Goal: Check status: Check status

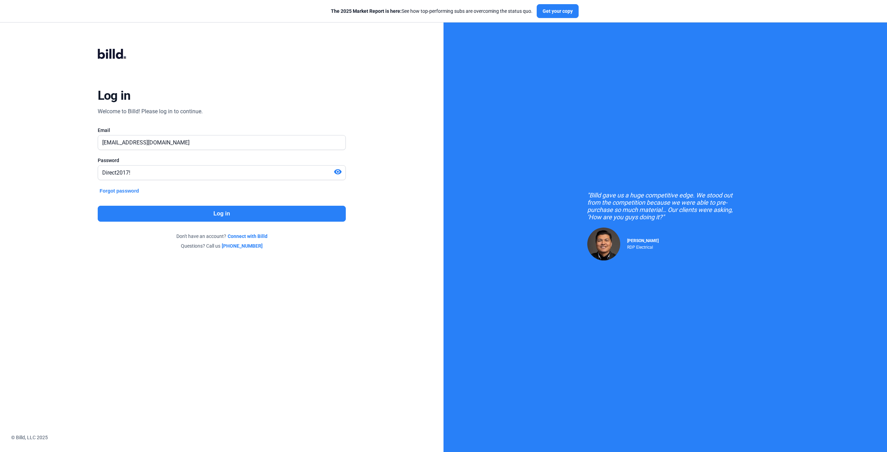
click at [133, 211] on button "Log in" at bounding box center [222, 214] width 248 height 16
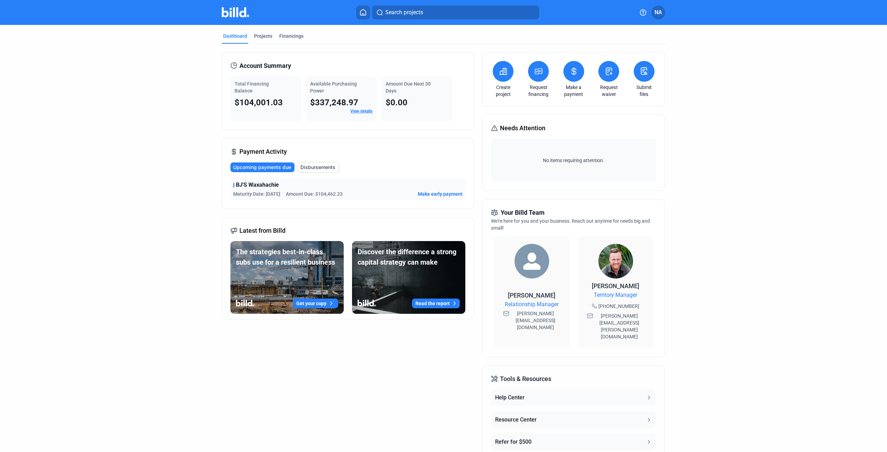
click at [293, 34] on div "Financings" at bounding box center [291, 36] width 24 height 7
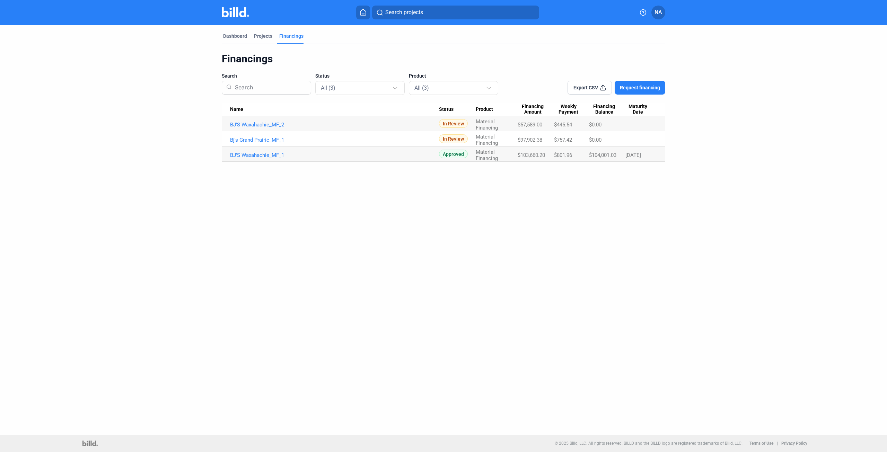
click at [448, 138] on span "In Review" at bounding box center [453, 138] width 29 height 9
click at [258, 122] on link "BJ'S Waxahachie_MF_2" at bounding box center [334, 125] width 209 height 6
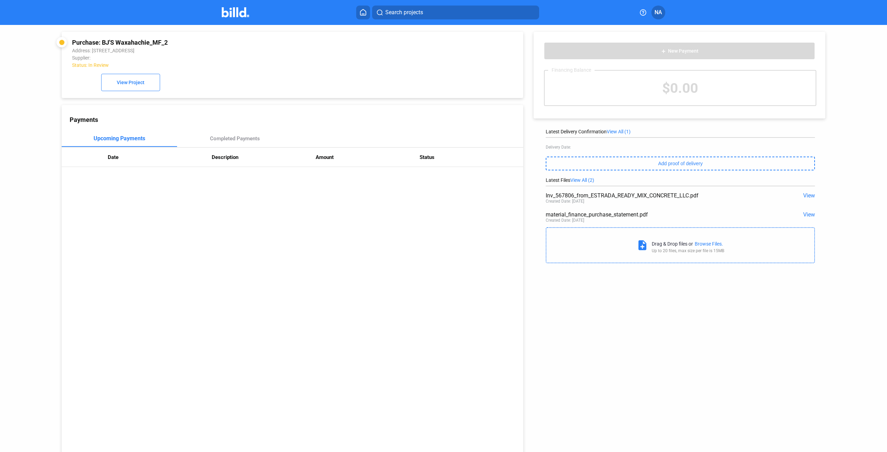
click at [803, 212] on span "View" at bounding box center [809, 214] width 12 height 7
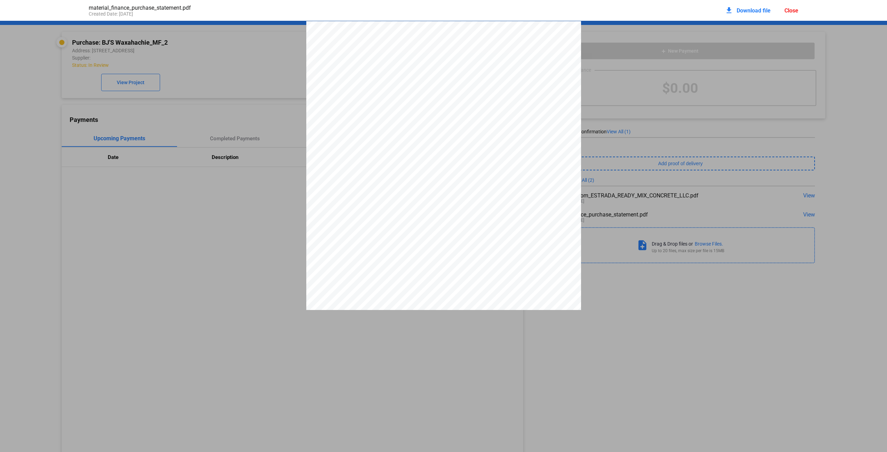
click at [757, 9] on span "Download file" at bounding box center [754, 10] width 34 height 7
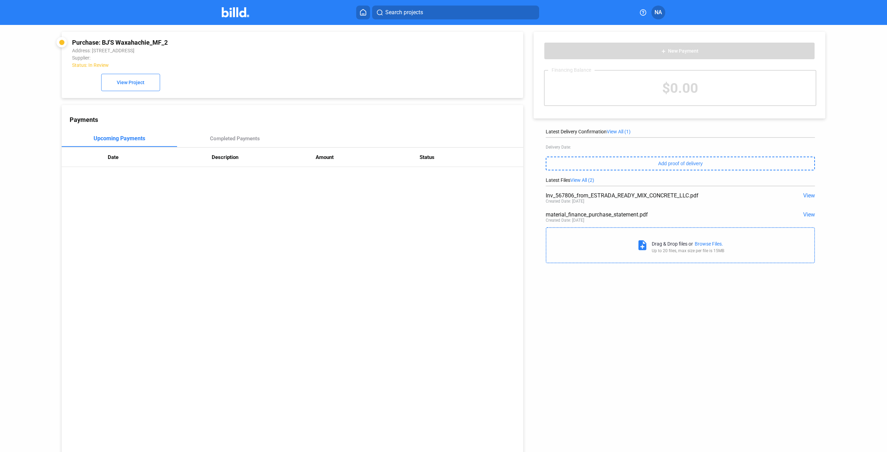
drag, startPoint x: 439, startPoint y: 87, endPoint x: 432, endPoint y: 82, distance: 8.2
click at [439, 87] on div "Purchase: BJ'S Waxahachie_MF_2 Address: [STREET_ADDRESS] Supplier: Status: In R…" at bounding box center [292, 65] width 441 height 52
click at [361, 15] on icon at bounding box center [363, 12] width 6 height 6
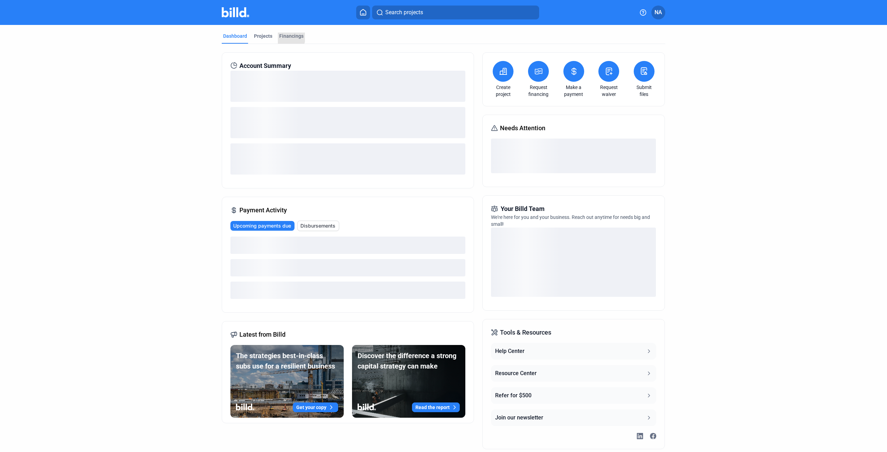
click at [281, 34] on div "Financings" at bounding box center [291, 36] width 24 height 7
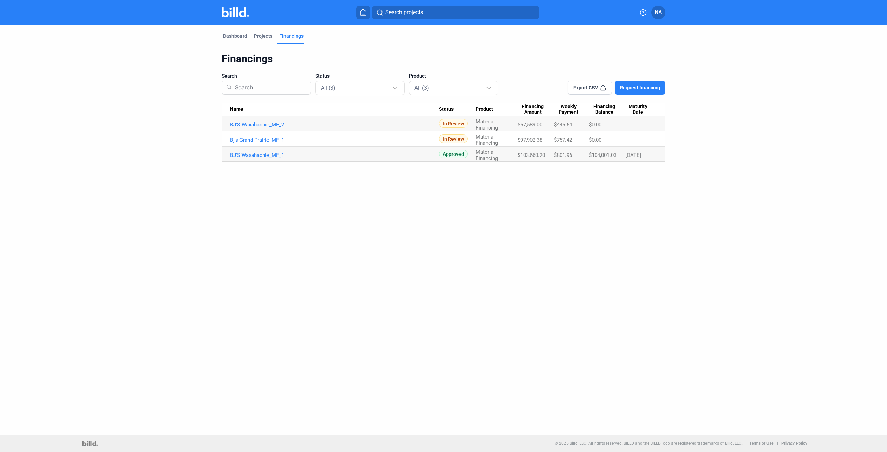
click at [244, 137] on link "Bj's Grand Prairie_MF_1" at bounding box center [334, 140] width 209 height 6
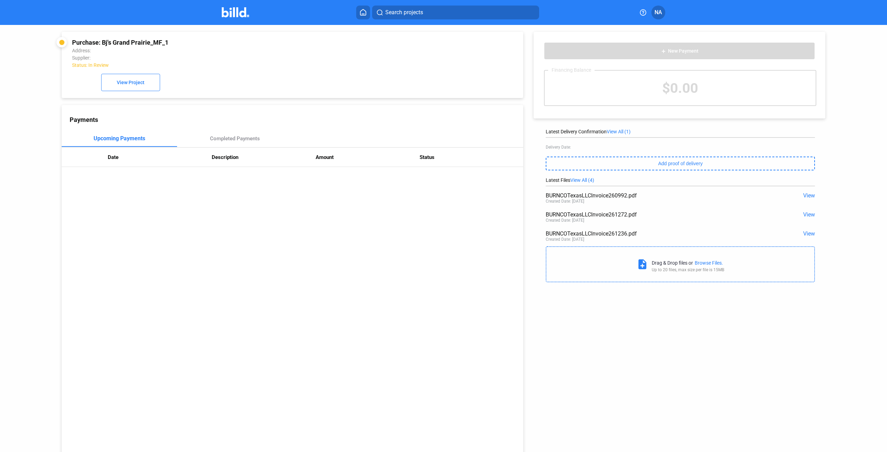
click at [585, 181] on span "View All (4)" at bounding box center [582, 180] width 24 height 6
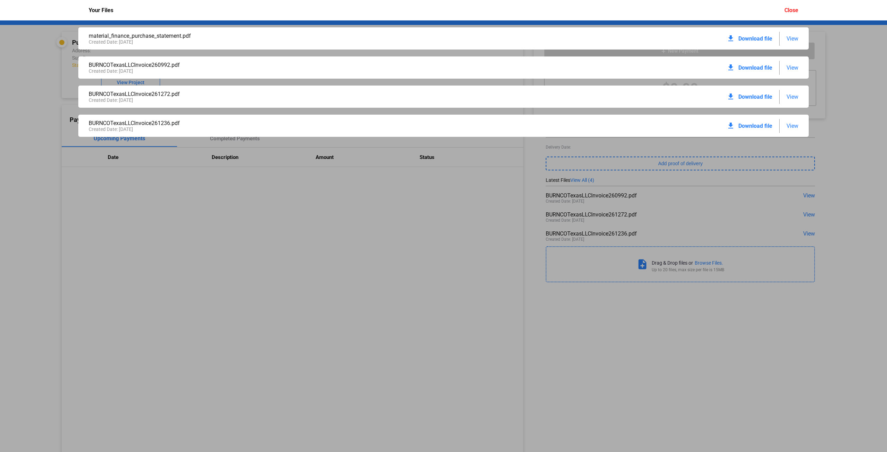
click at [743, 36] on span "Download file" at bounding box center [755, 38] width 34 height 7
